Goal: Register for event/course: Complete application form

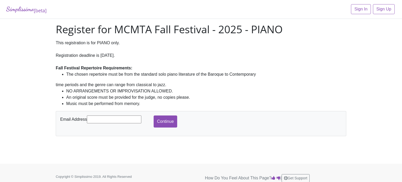
scroll to position [4, 0]
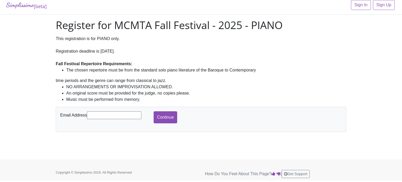
click at [121, 112] on input "text" at bounding box center [114, 115] width 54 height 8
type input "[EMAIL_ADDRESS][DOMAIN_NAME]"
click at [168, 118] on input "Continue" at bounding box center [166, 117] width 24 height 12
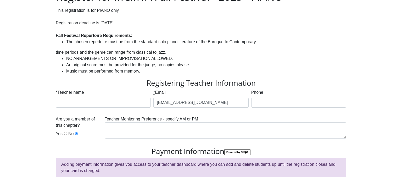
scroll to position [34, 0]
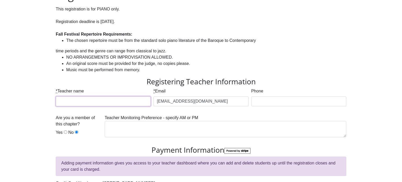
click at [101, 104] on input "* Teacher name" at bounding box center [103, 101] width 95 height 10
type input "[PERSON_NAME]"
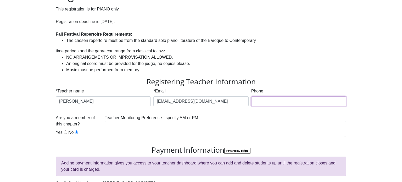
type input "6824332951"
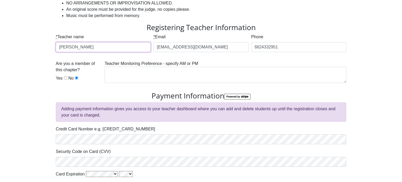
scroll to position [81, 0]
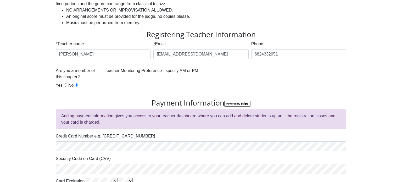
click at [64, 85] on input "Yes" at bounding box center [65, 84] width 3 height 3
radio input "true"
click at [64, 84] on input "Yes" at bounding box center [65, 84] width 3 height 3
click at [66, 85] on input "Yes" at bounding box center [65, 84] width 3 height 3
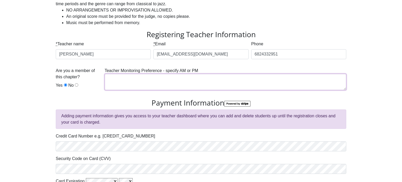
click at [175, 76] on textarea at bounding box center [225, 82] width 241 height 16
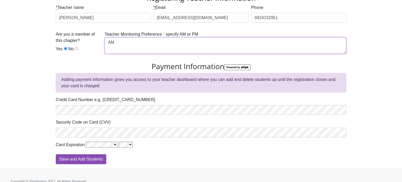
scroll to position [124, 0]
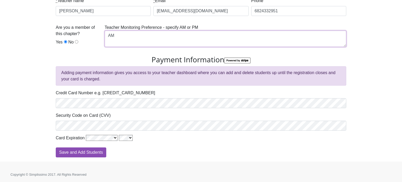
type textarea "AM"
click at [97, 154] on input "Save and Add Students" at bounding box center [81, 152] width 50 height 10
type input "Processing"
click at [97, 154] on div "Processing" at bounding box center [201, 152] width 290 height 10
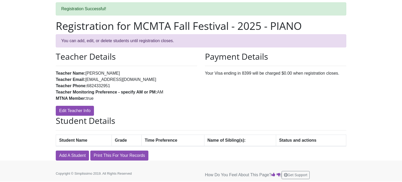
scroll to position [21, 0]
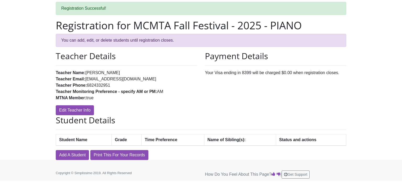
click at [159, 140] on th "Time Preference" at bounding box center [173, 140] width 63 height 12
click at [76, 156] on link "Add A Student" at bounding box center [72, 155] width 33 height 10
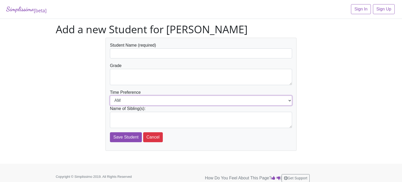
click at [290, 100] on select "AM PM" at bounding box center [201, 100] width 182 height 10
click at [146, 55] on input "text" at bounding box center [201, 53] width 182 height 10
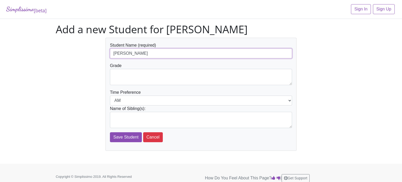
type input "Cora Roybal"
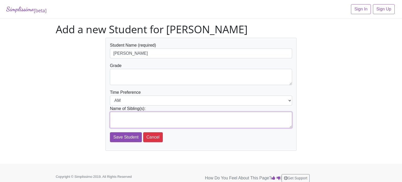
click at [138, 115] on textarea at bounding box center [201, 120] width 182 height 16
type textarea "Eleanor Roybal"
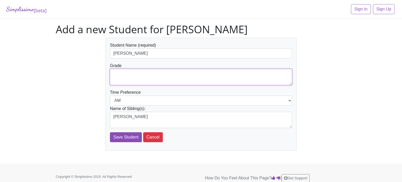
click at [128, 76] on textarea at bounding box center [201, 77] width 182 height 16
type textarea "5"
click at [121, 140] on input "Save Student" at bounding box center [126, 137] width 32 height 10
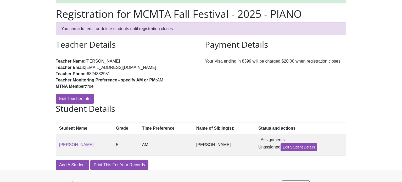
scroll to position [43, 0]
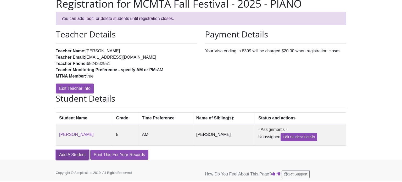
click at [66, 154] on link "Add A Student" at bounding box center [72, 155] width 33 height 10
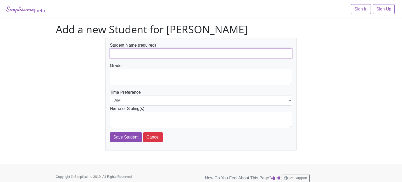
click at [147, 50] on input "text" at bounding box center [201, 53] width 182 height 10
type input "[PERSON_NAME]"
type textarea "3"
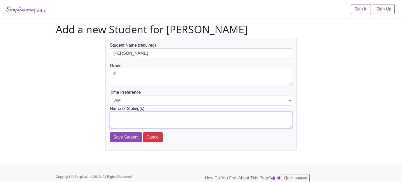
click at [139, 117] on textarea at bounding box center [201, 120] width 182 height 16
type textarea "[PERSON_NAME]"
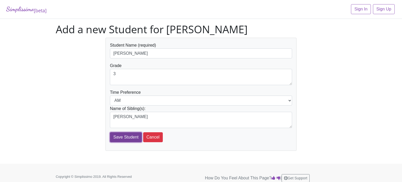
click at [128, 136] on input "Save Student" at bounding box center [126, 137] width 32 height 10
